Goal: Find specific page/section: Find specific page/section

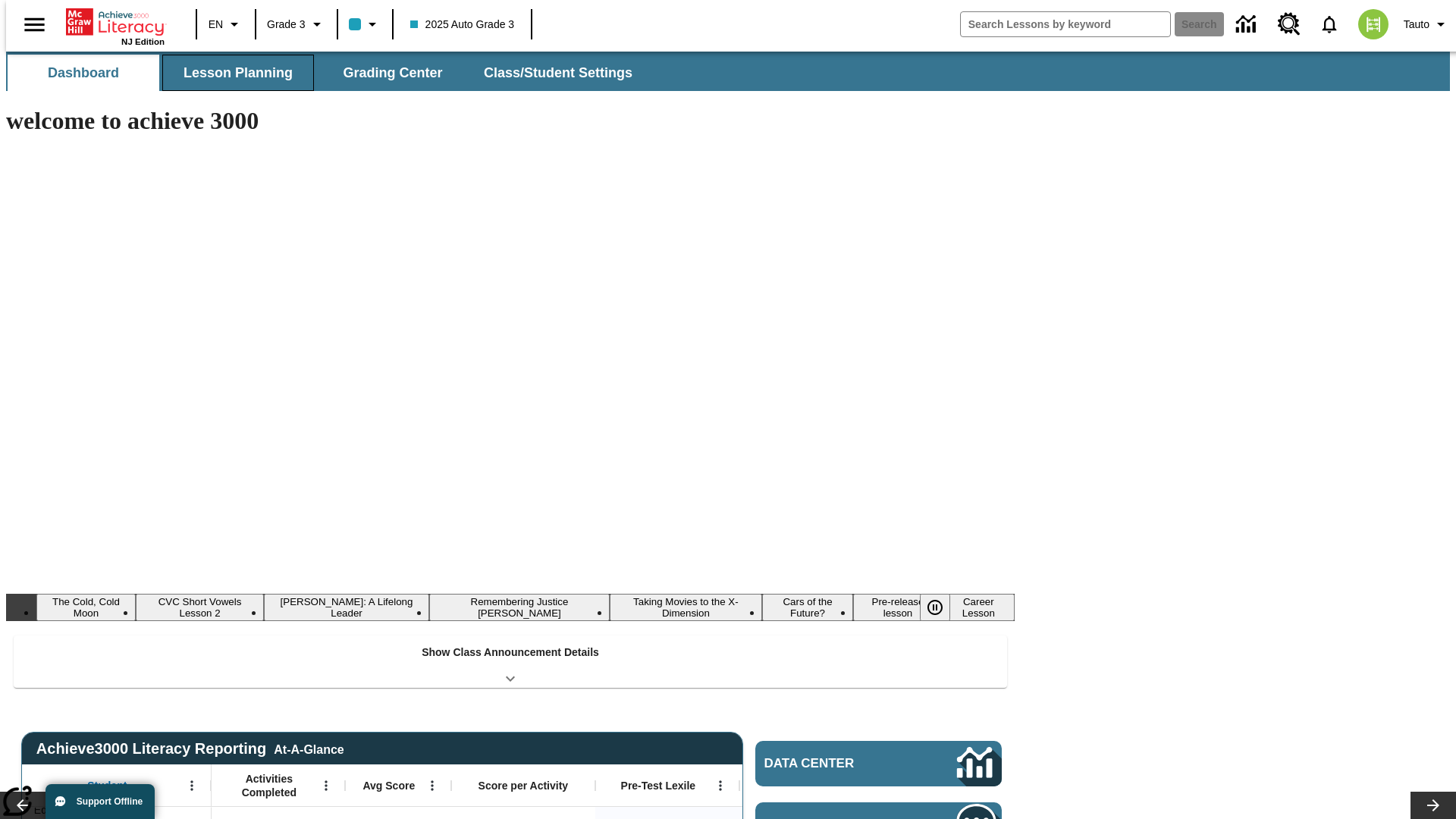
click at [232, 73] on button "Lesson Planning" at bounding box center [238, 73] width 152 height 36
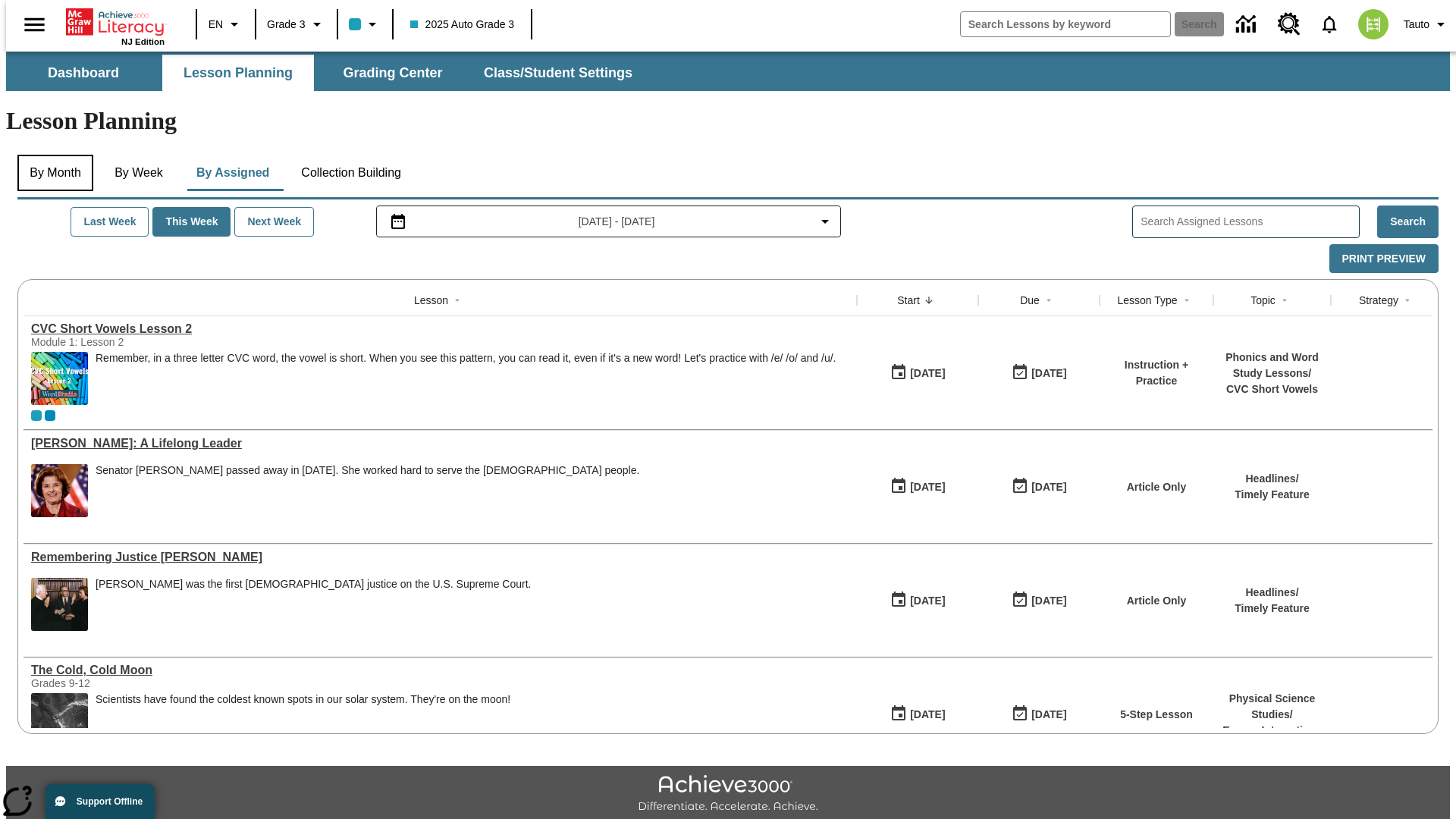
click at [51, 154] on button "By Month" at bounding box center [56, 172] width 76 height 36
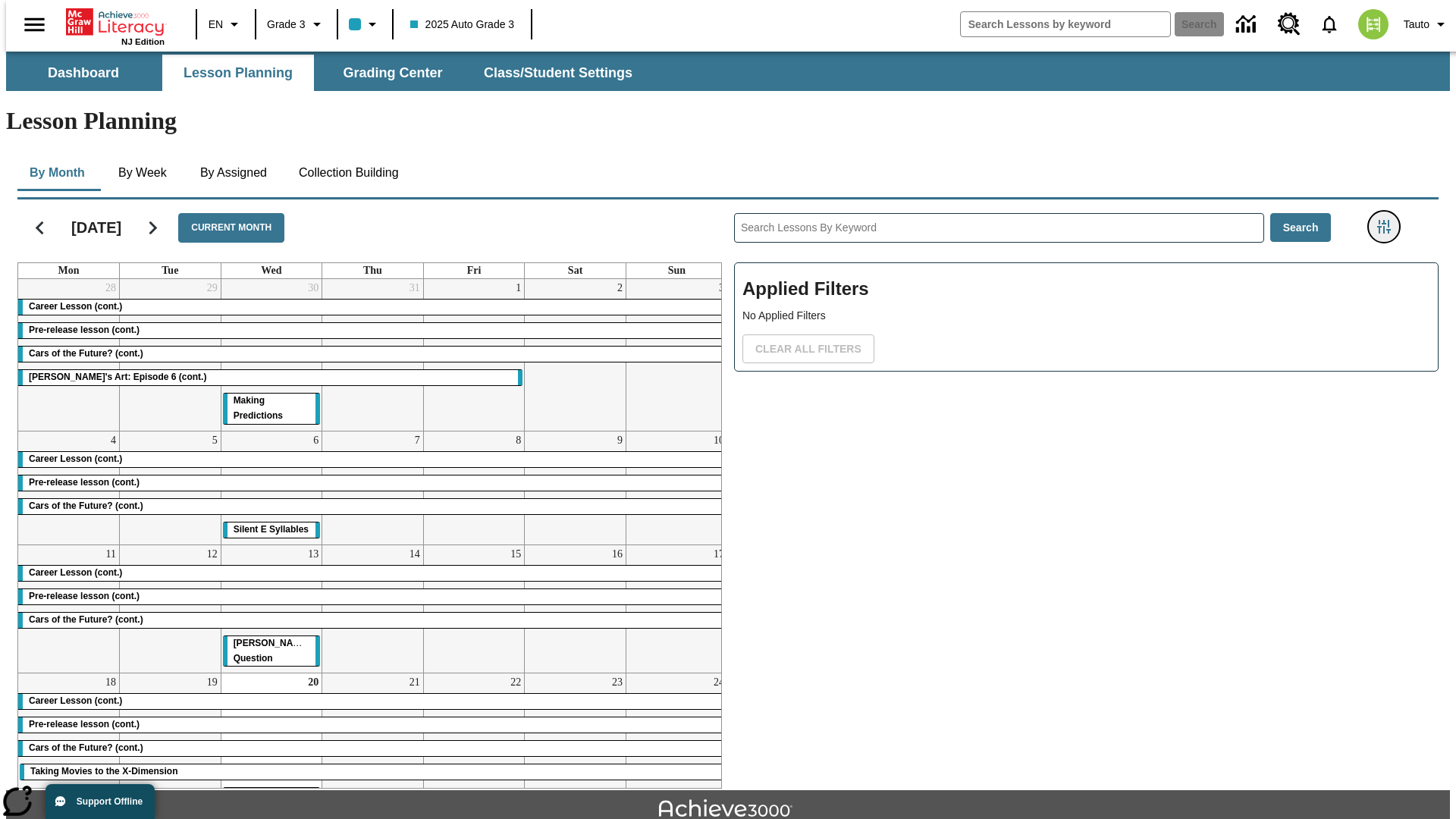
click at [1389, 220] on icon "Filters Side menu" at bounding box center [1384, 226] width 14 height 14
